Goal: Task Accomplishment & Management: Complete application form

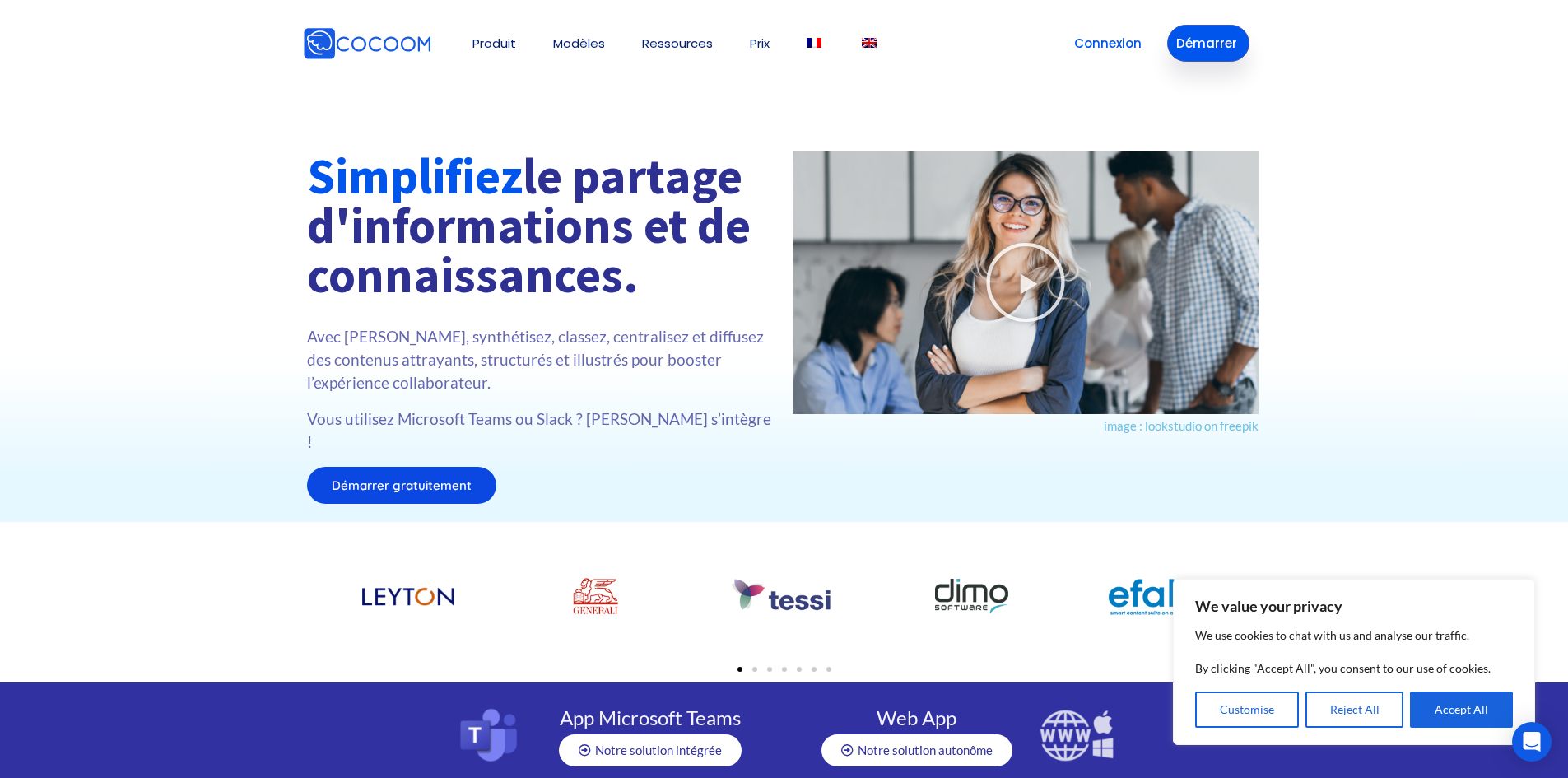
click at [1223, 44] on link "Démarrer" at bounding box center [1208, 43] width 82 height 37
click at [1107, 46] on link "Connexion" at bounding box center [1108, 43] width 85 height 37
